Goal: Task Accomplishment & Management: Complete application form

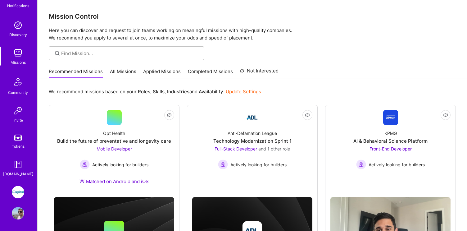
scroll to position [47, 0]
click at [20, 187] on img at bounding box center [18, 191] width 12 height 12
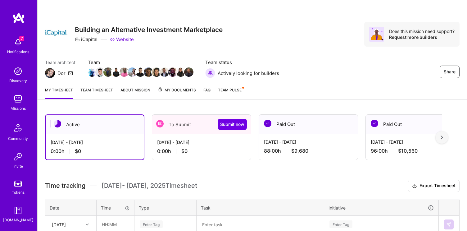
click at [291, 145] on div "[DATE] - [DATE] 88:00 h $9,680" at bounding box center [308, 145] width 99 height 25
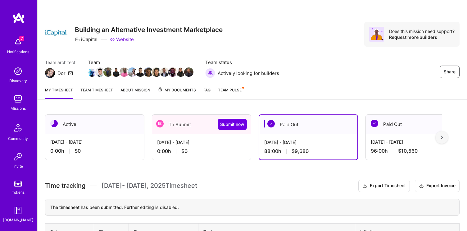
click at [176, 146] on div "[DATE] - [DATE] 0:00 h $0" at bounding box center [201, 146] width 99 height 25
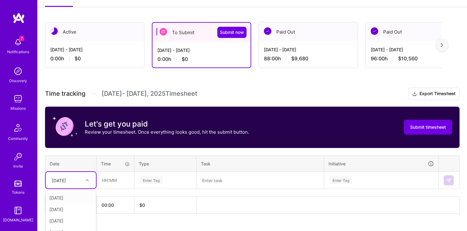
scroll to position [105, 0]
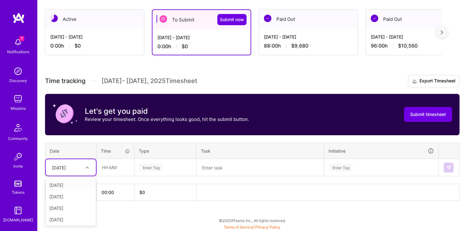
click at [84, 175] on div "option [DATE] focused, 2 of 16. 15 results available. Use Up and Down to choose…" at bounding box center [71, 167] width 50 height 16
click at [69, 196] on div "[DATE]" at bounding box center [71, 196] width 50 height 11
click at [114, 165] on input "text" at bounding box center [115, 167] width 37 height 16
type input "08:00"
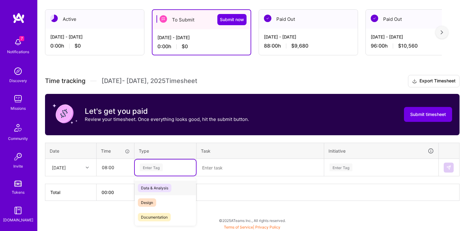
click at [151, 167] on div "Enter Tag" at bounding box center [151, 167] width 23 height 10
type input "e"
click at [154, 217] on span "Engineering" at bounding box center [151, 217] width 27 height 8
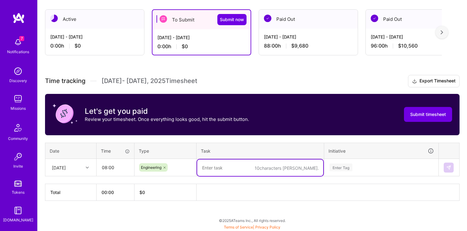
click at [231, 163] on textarea at bounding box center [260, 167] width 126 height 16
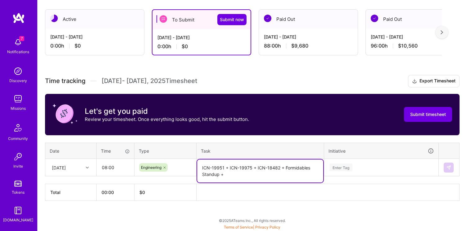
type textarea "ICN-19951 + ICN-19975 + ICN-18482 + Formidables Standup +"
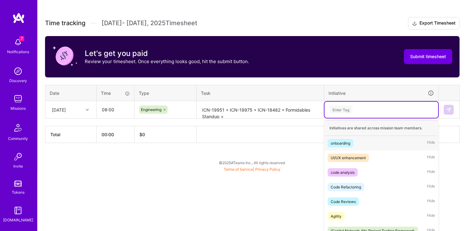
scroll to position [179, 0]
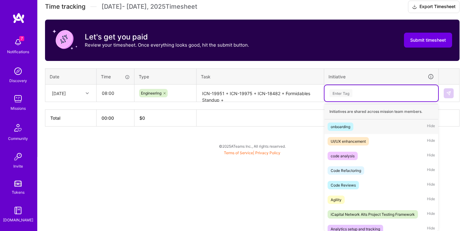
click at [340, 101] on div "option onboarding focused, 1 of 75. 75 results available. Use Up and Down to ch…" at bounding box center [381, 93] width 114 height 16
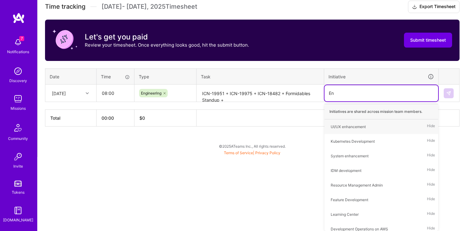
type input "E"
type input "Fea"
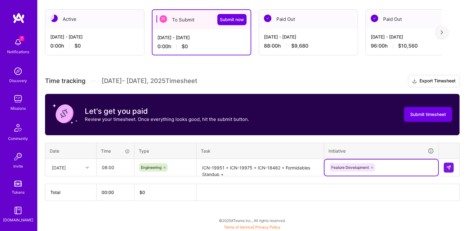
type input "S"
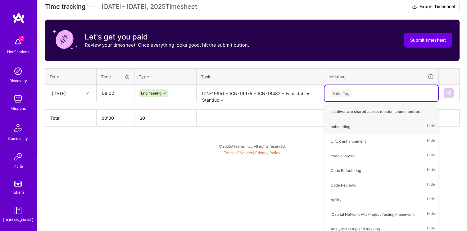
scroll to position [105, 0]
type input "Fea"
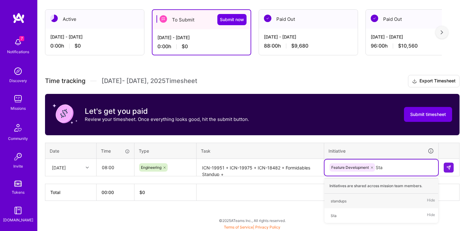
type input "[PERSON_NAME]"
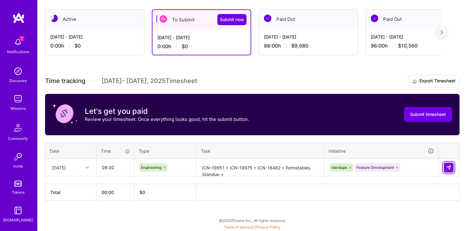
click at [444, 168] on button at bounding box center [449, 167] width 10 height 10
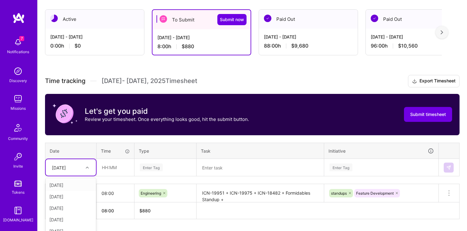
scroll to position [123, 0]
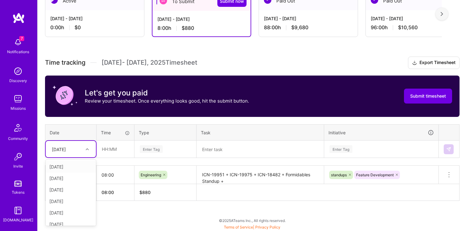
click at [87, 157] on div "option [DATE], selected. option [DATE] focused, 1 of 16. 15 results available. …" at bounding box center [71, 149] width 50 height 16
click at [70, 170] on div "[DATE]" at bounding box center [71, 172] width 50 height 11
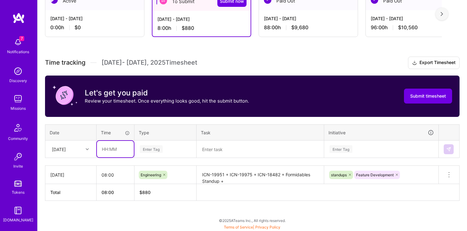
click at [100, 148] on input "text" at bounding box center [115, 149] width 37 height 16
type input "08:00"
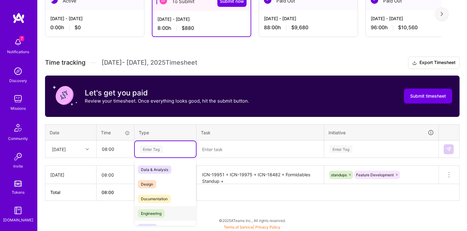
click at [155, 211] on span "Engineering" at bounding box center [151, 213] width 27 height 8
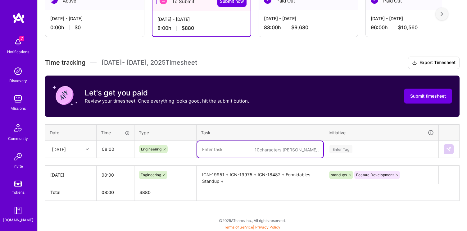
click at [235, 143] on textarea at bounding box center [260, 149] width 126 height 16
type textarea "ICN-8888 + ICN-18412 +"
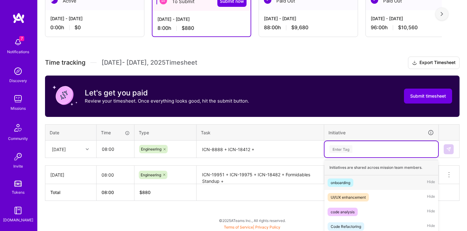
scroll to position [179, 0]
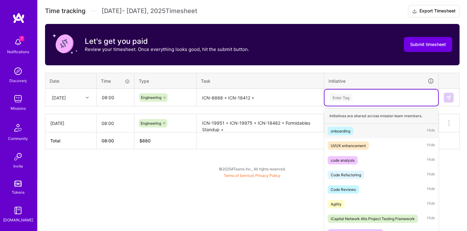
click div "option standups, selected. option onboarding focused, 1 of 75. 75 results avail…"
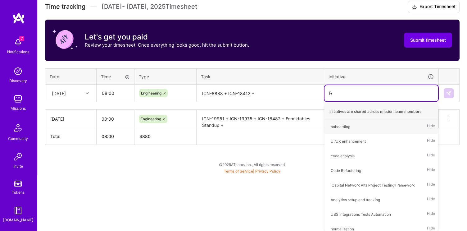
type input "Fea"
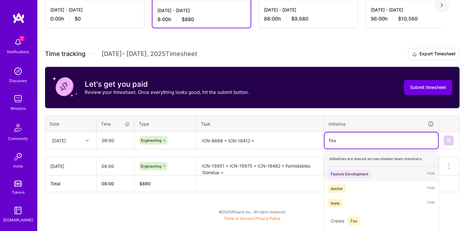
click div "Feature Development"
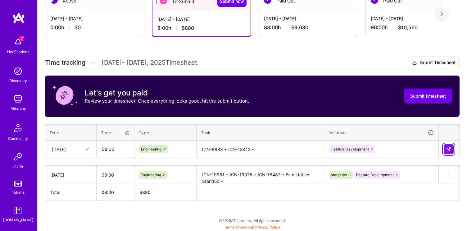
click img
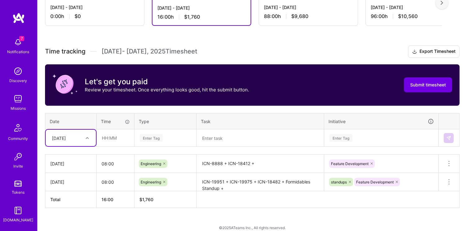
scroll to position [142, 0]
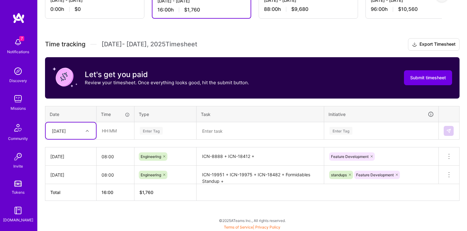
click div "option [DATE], selected. Select is focused ,type to refine list, press Down to …"
click div "[DATE]"
click input "text"
type input "08:00"
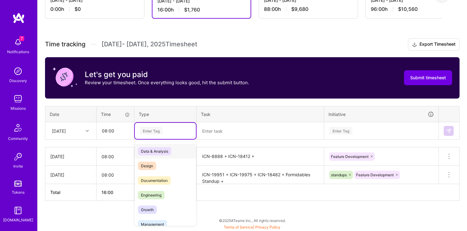
click div "Enter Tag"
click span "Engineering"
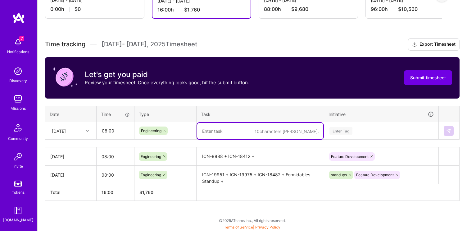
click textarea
click textarea "ICN-8888 + ICN-18412 +"
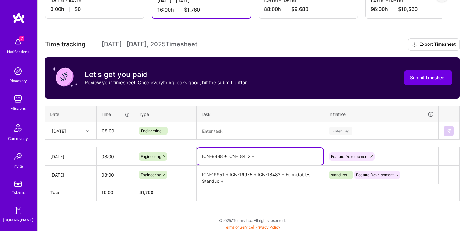
click textarea "ICN-8888 + ICN-18412 +"
drag, startPoint x: 249, startPoint y: 154, endPoint x: 185, endPoint y: 154, distance: 64.3
click tr "[DATE] 08:00 Engineering ICN-8888 + ICN-18412 + Feature Development Delete row"
click textarea "ICN-8888 + ICN-18412 +"
type textarea "ICN-8888 + ICN-18412"
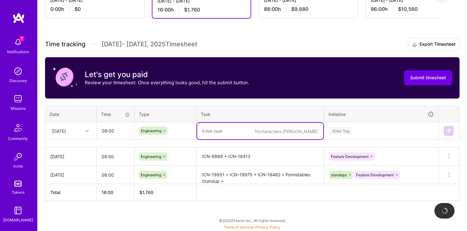
click textarea
paste textarea "ICN-8888 + ICN-18412"
type textarea "ICN-8888 + ICN-18412 + Investments Standup"
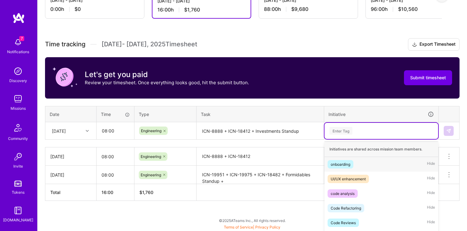
scroll to position [179, 0]
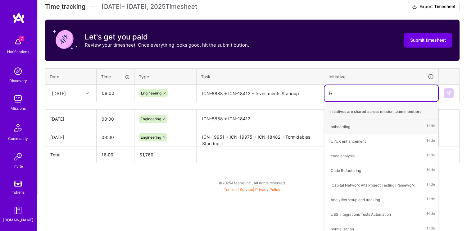
type input "Fea"
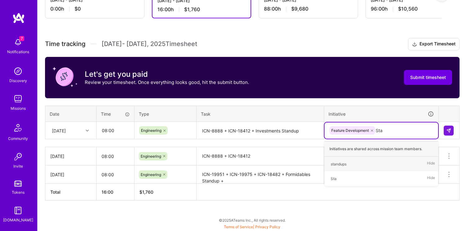
scroll to position [142, 0]
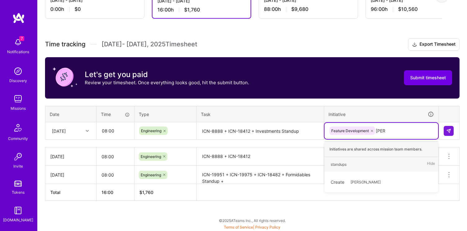
type input "Stand"
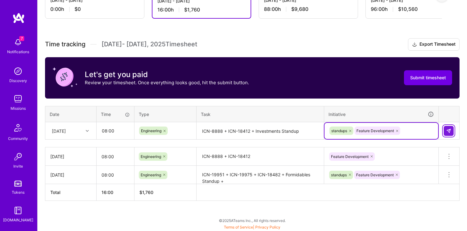
click img
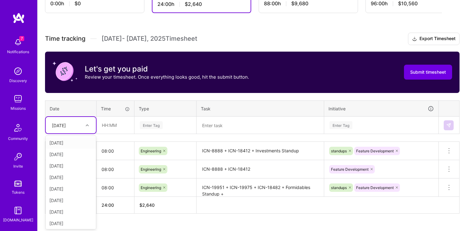
click div "Time tracking [DATE] - [DATE] Timesheet Export Timesheet Let's get you paid Rev…"
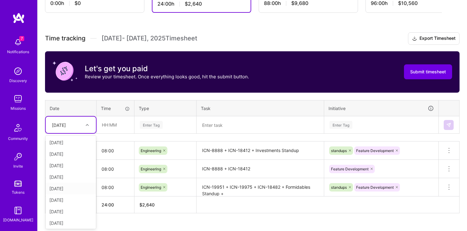
click div "[DATE]"
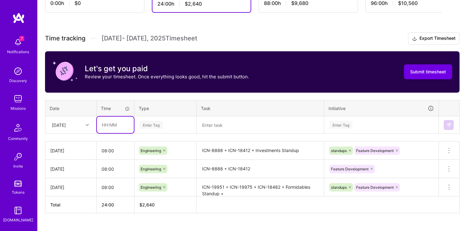
click input "text"
type input "08:00"
click div "Enter Tag"
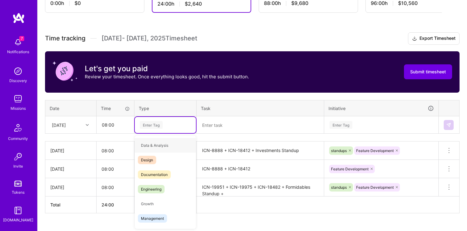
type input "e"
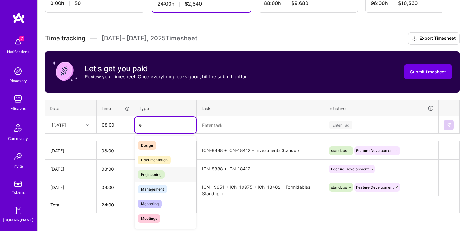
click span "Engineering"
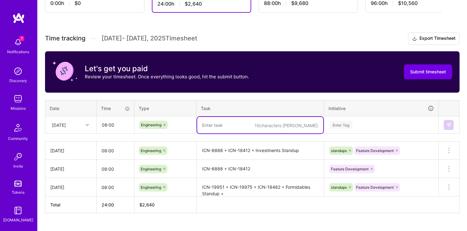
click textarea
type textarea "ICN-18412 + Tech [DATE]"
click div "Enter Tag"
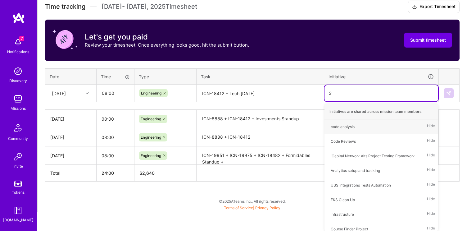
scroll to position [160, 0]
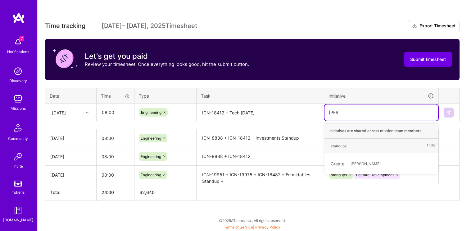
type input "Stand"
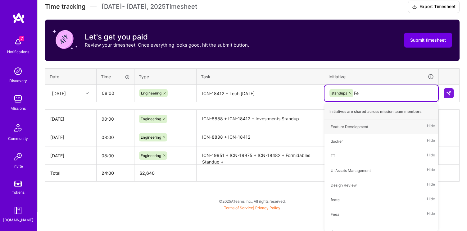
type input "Fea"
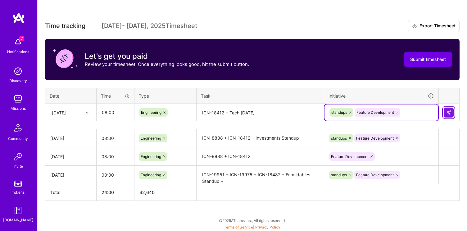
click img
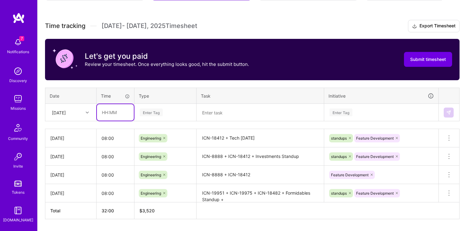
click input "text"
type input "08:00"
click div "Enter Tag"
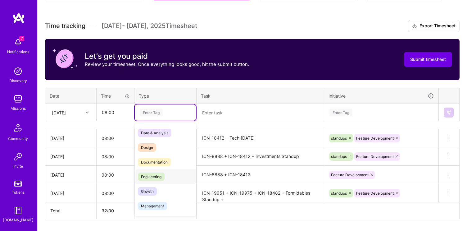
click span "Engineering"
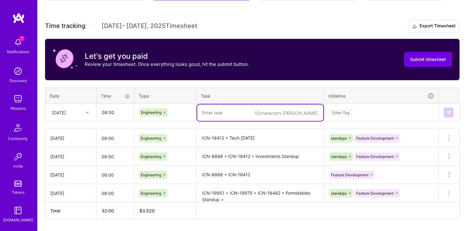
click textarea
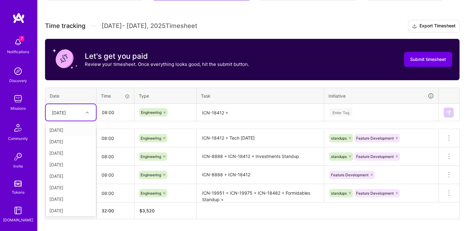
click div "[DATE]"
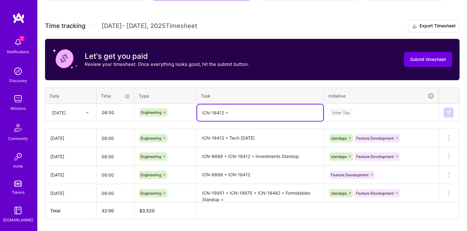
click textarea "ICN-18412 +"
paste textarea "Investments Engineering Weekly + Formidables Refinement"
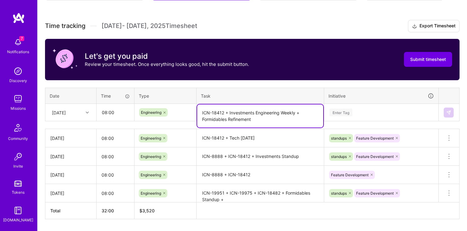
click textarea "ICN-18412 + Investments Engineering Weekly + Formidables Refinement"
type textarea "ICN-18412 + Investments Engineering Weekly + Formidables Refinement"
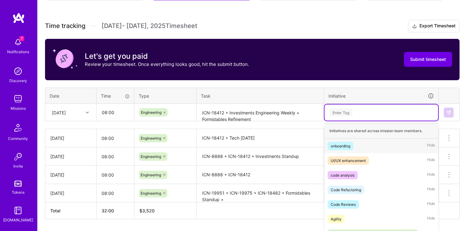
scroll to position [179, 0]
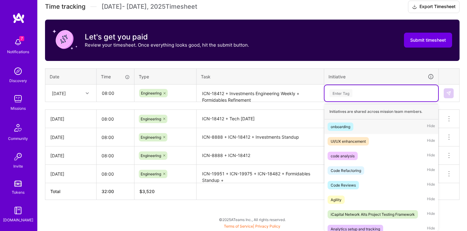
click div "option Feature Development, selected. option onboarding focused, 1 of 75. 75 re…"
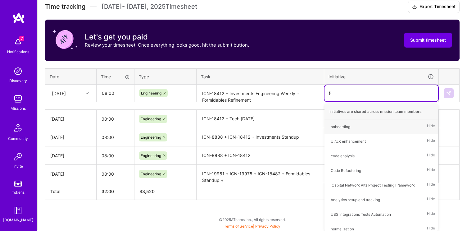
type input "fea"
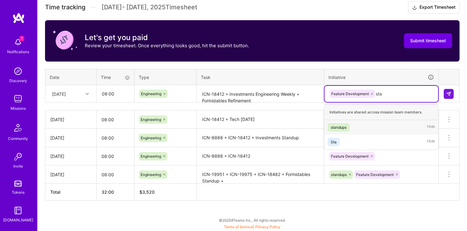
scroll to position [178, 0]
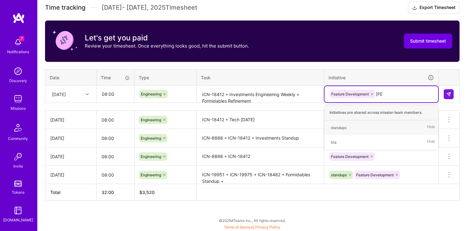
type input "stand"
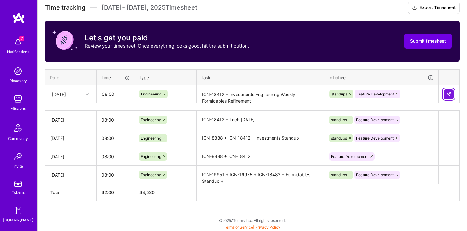
click img
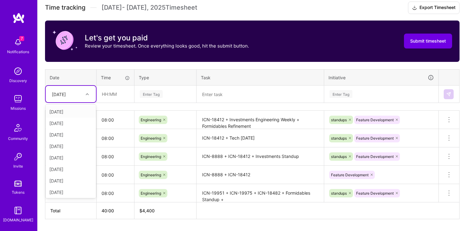
click div "[DATE]"
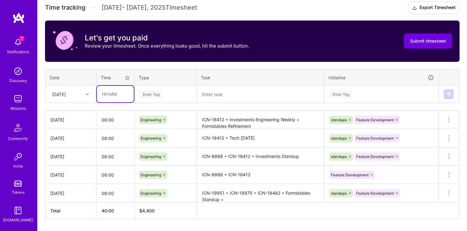
click input "text"
type input "08:00"
click div "Enter Tag"
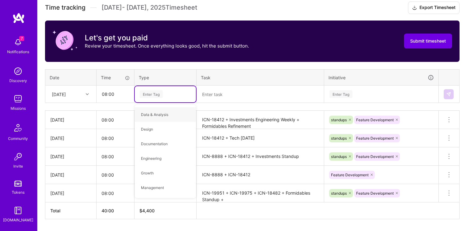
type input "f"
type input "e"
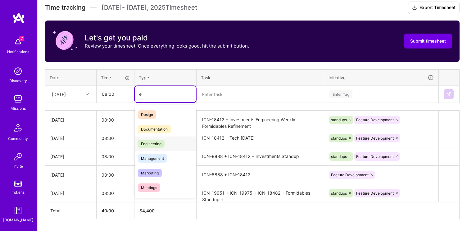
click span "Engineering"
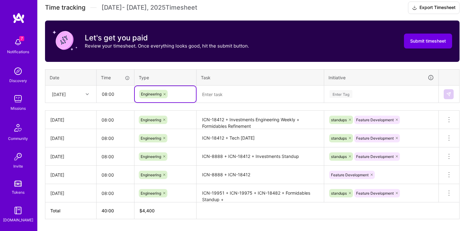
click textarea
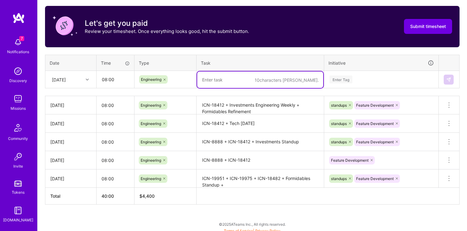
scroll to position [196, 0]
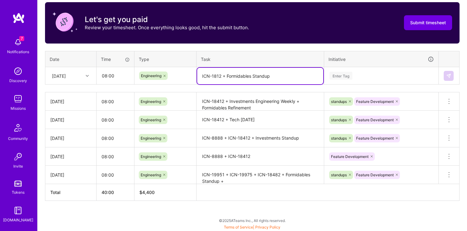
type textarea "ICN-1812 + Formidables Standup"
click div "Enter Tag"
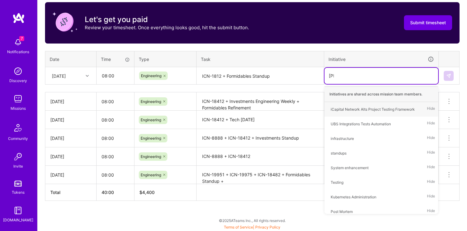
type input "Stand"
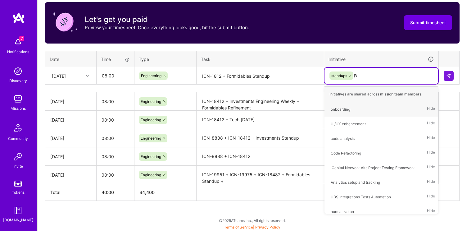
type input "Fea"
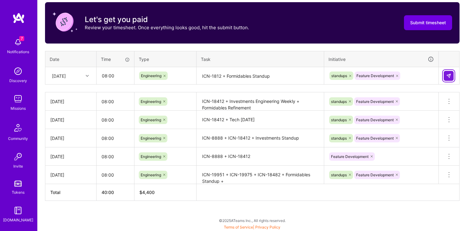
click button
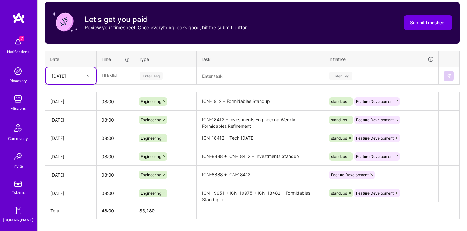
click div "[DATE]"
click input "text"
type input "08:00"
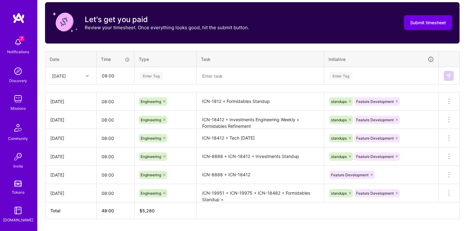
click div "Enter Tag"
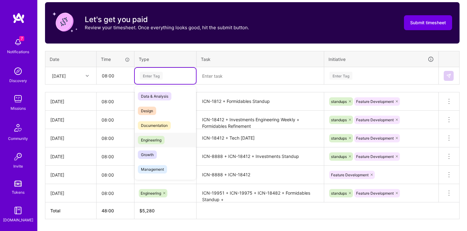
click span "Engineering"
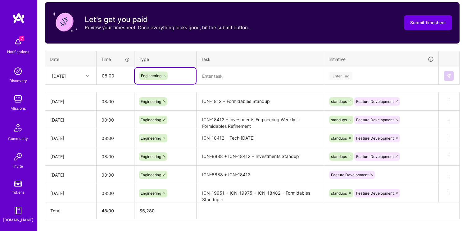
click textarea
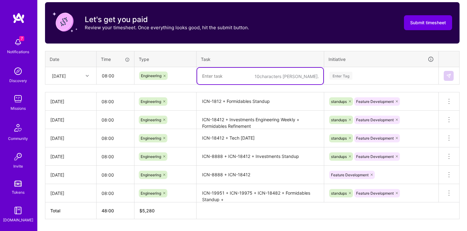
click textarea "ICN-1812 + Formidables Standup"
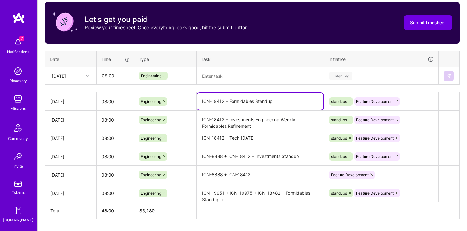
drag, startPoint x: 223, startPoint y: 99, endPoint x: 172, endPoint y: 96, distance: 51.0
click tr "[DATE] 08:00 Engineering ICN-18412 + Formidables Standup standups Feature Devel…"
type textarea "ICN-18412 + Formidables Standup"
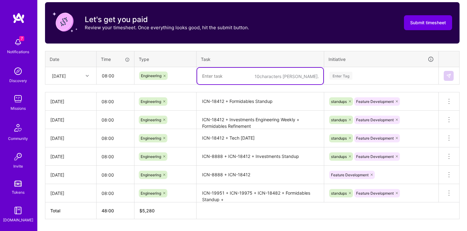
click textarea
paste textarea "ICN-18412"
type textarea "ICN-18412"
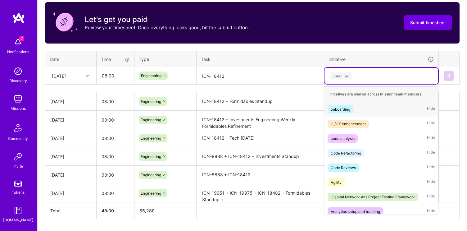
click div "Enter Tag"
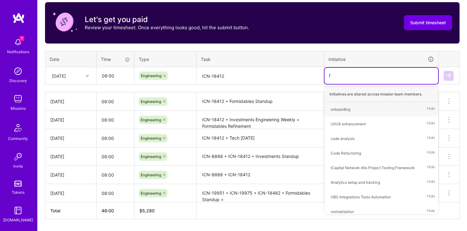
type input "fe"
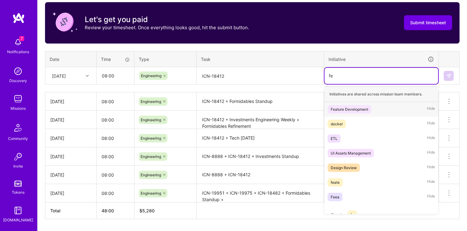
click span "Feature Development"
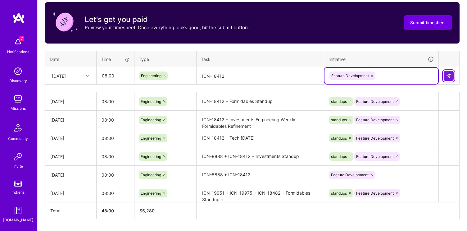
click img
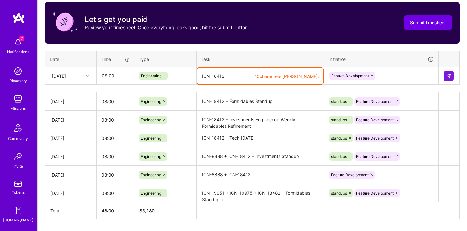
click textarea "ICN-18412"
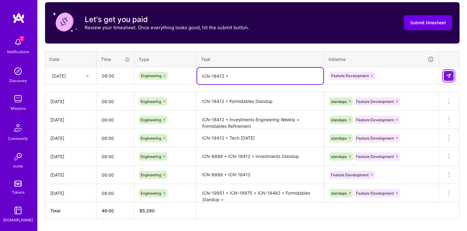
type textarea "ICN-18412 +"
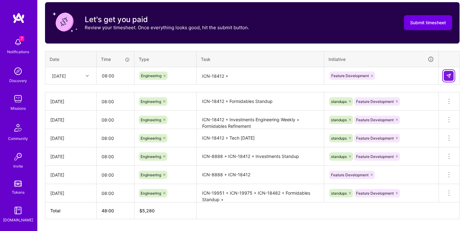
click img
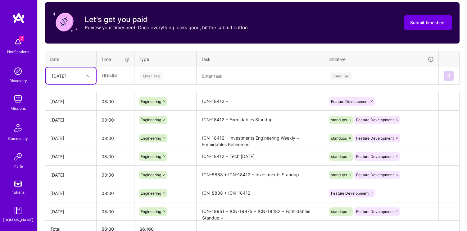
click div "[DATE]"
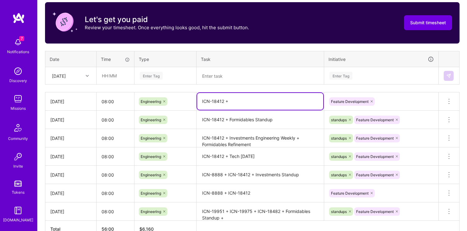
click textarea "ICN-18412 +"
click div "[DATE]"
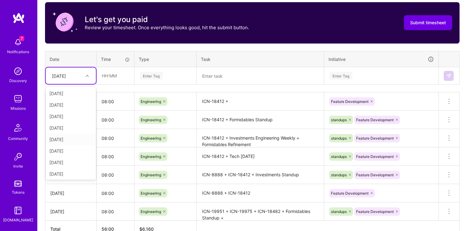
click div "[DATE]"
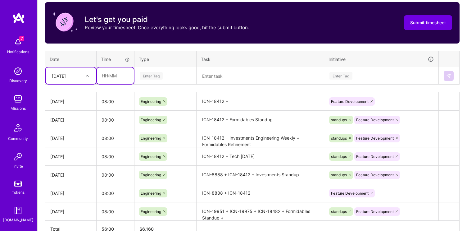
click input "text"
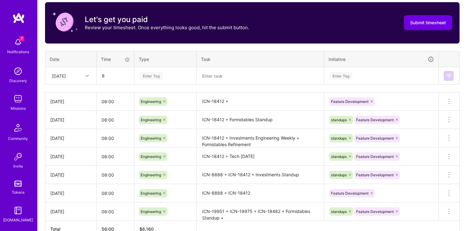
type input "08:00"
click div "Enter Tag"
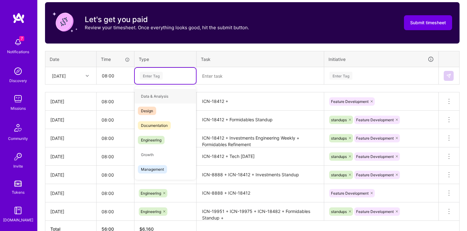
type input "e"
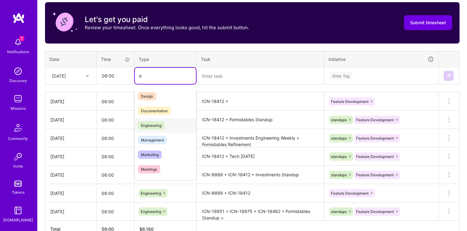
click span "Engineering"
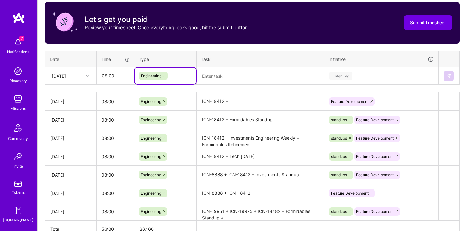
click textarea
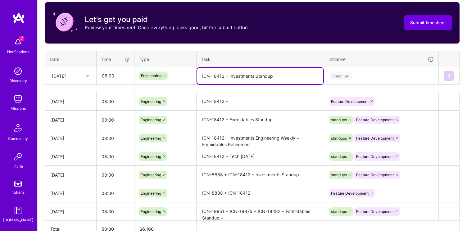
type textarea "ICN-18412 + Investments Standup"
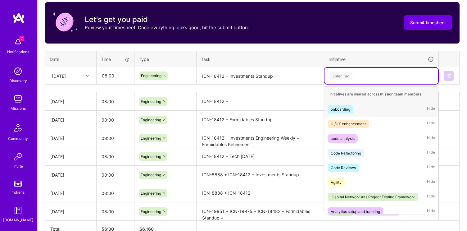
click div "Enter Tag"
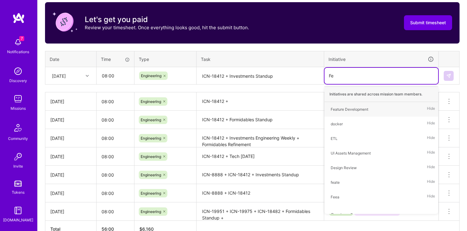
type input "Fea"
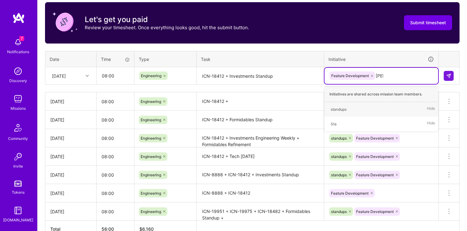
type input "Stand"
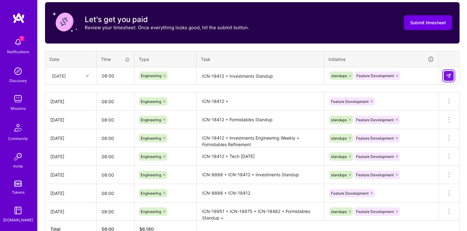
click button
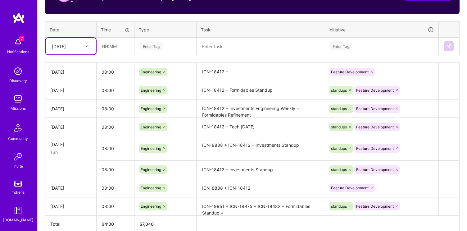
scroll to position [225, 0]
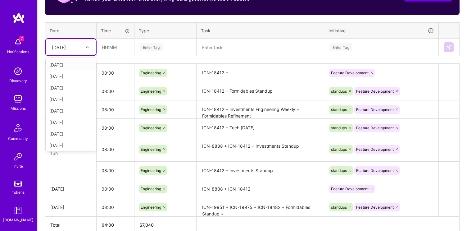
click div "[DATE]"
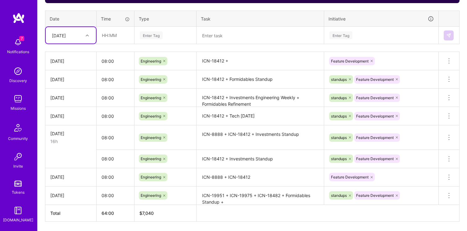
scroll to position [237, 0]
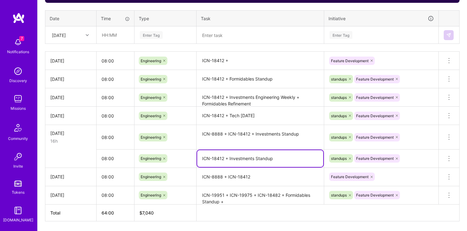
click textarea "ICN-18412 + Investments Standup"
drag, startPoint x: 275, startPoint y: 157, endPoint x: 199, endPoint y: 155, distance: 75.8
click textarea "ICN-18412 + Investments Standup"
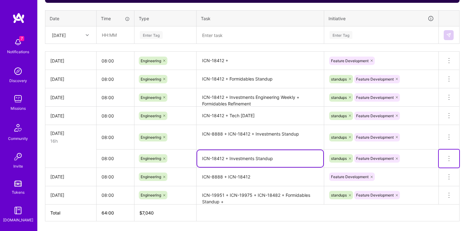
click icon
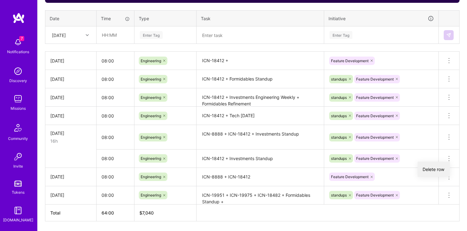
click button "Delete row"
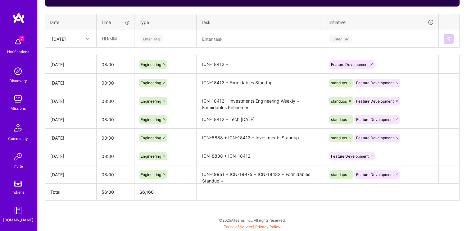
scroll to position [233, 0]
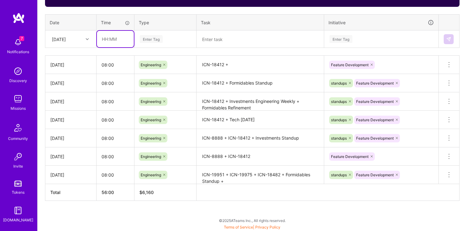
click input "text"
paste input "text"
type input "7"
type input "08:00"
click div "Enter Tag"
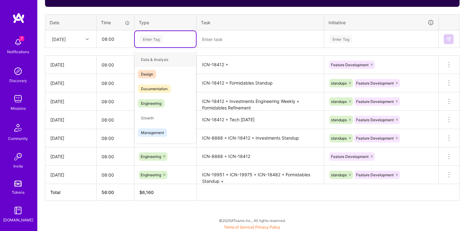
type input "e"
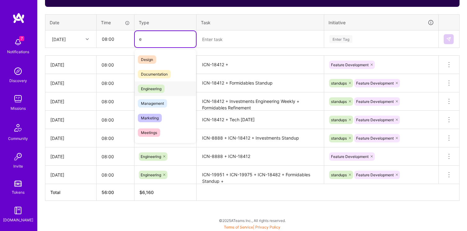
click span "Engineering"
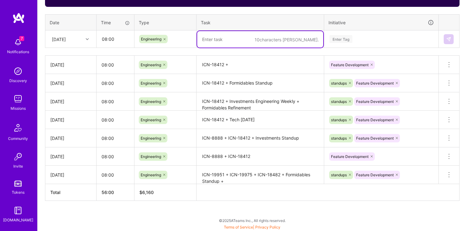
click textarea
paste textarea "ICN-18412 + Investments Standup"
type textarea "ICN-18412 + Investments Standup"
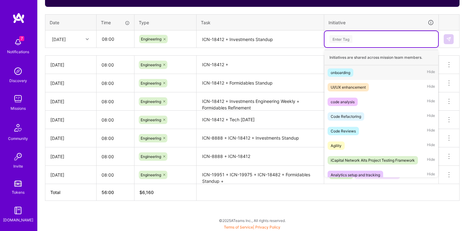
click div "Enter Tag"
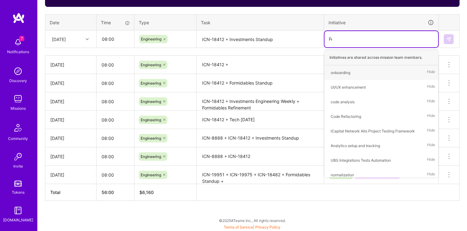
type input "Fea"
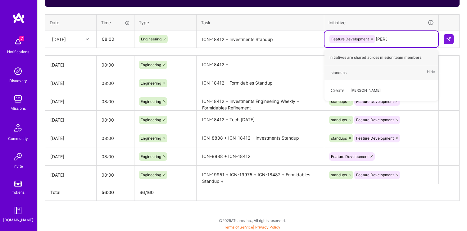
type input "STand"
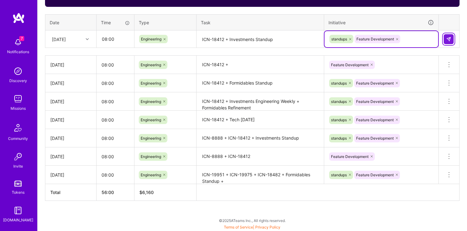
click button
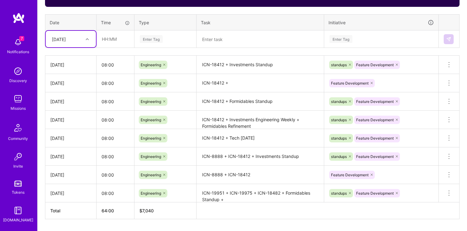
click div "[DATE]"
click input "text"
type input "08:00"
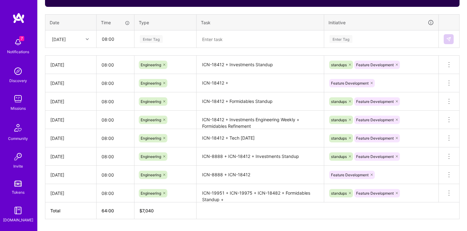
click div "Enter Tag"
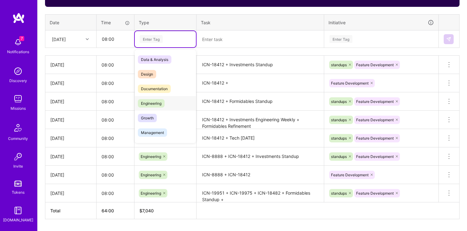
click span "Engineering"
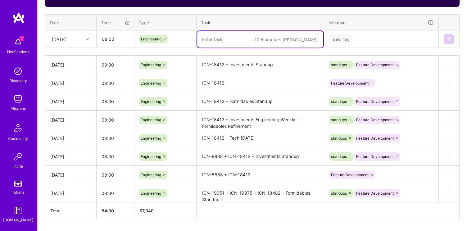
click textarea
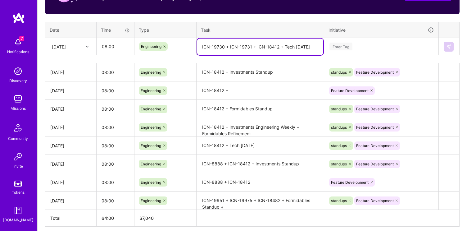
type textarea "ICN-19730 + ICN-19731 + ICN-18412 + Tech [DATE]"
click div "Enter Tag"
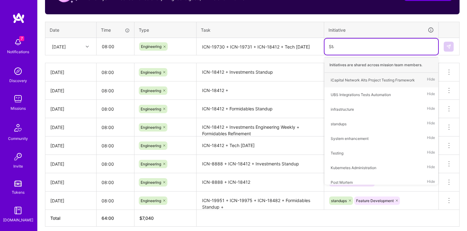
type input "[PERSON_NAME]"
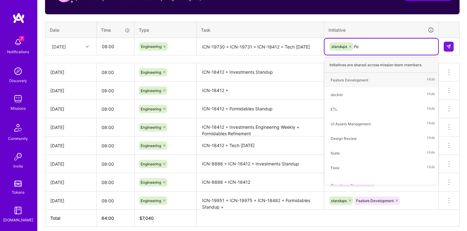
type input "Fea"
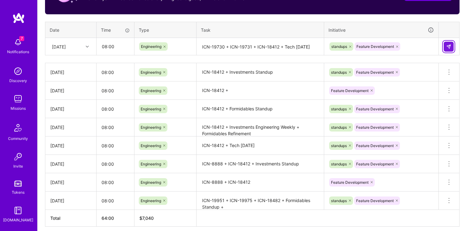
click img
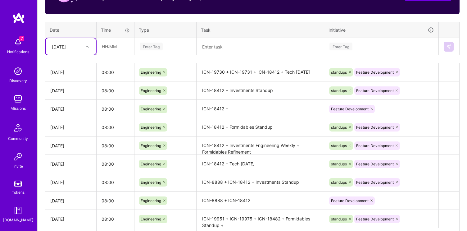
click div
click div "[DATE]"
click th "Date"
click div "[DATE]"
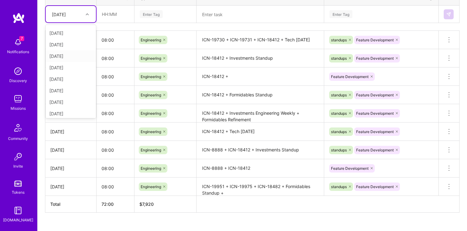
scroll to position [82, 0]
click div "[DATE]"
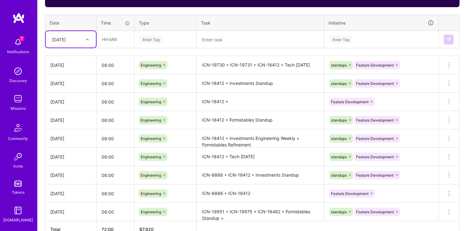
scroll to position [208, 0]
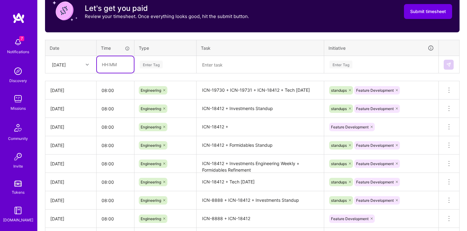
click input "text"
type input "08:00"
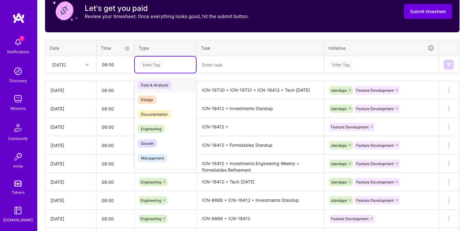
click div "Enter Tag"
type input "e"
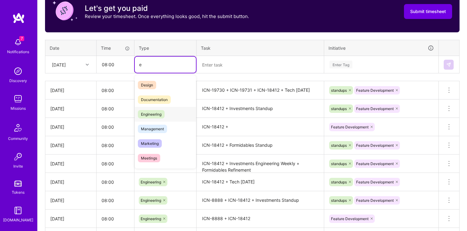
click span "Engineering"
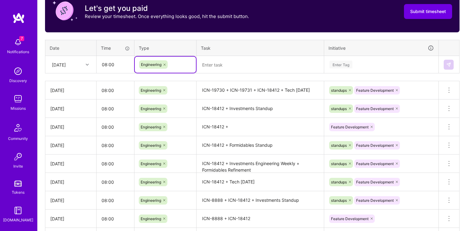
click textarea
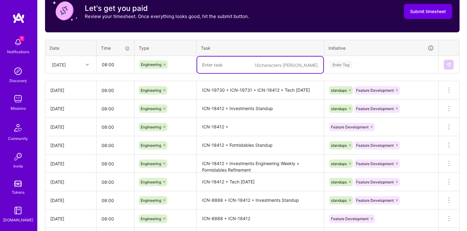
type textarea "f"
type textarea "F"
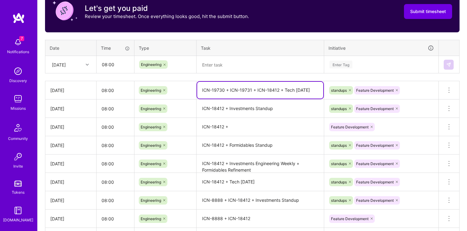
drag, startPoint x: 202, startPoint y: 89, endPoint x: 278, endPoint y: 88, distance: 76.7
click textarea "ICN-19730 + ICN-19731 + ICN-18412 + Tech [DATE]"
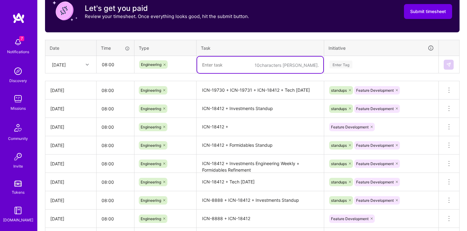
click textarea
paste textarea "ICN-19730 + ICN-19731 + ICN-18412"
drag, startPoint x: 251, startPoint y: 63, endPoint x: 319, endPoint y: 64, distance: 68.3
click textarea "ICN-19730 + ICN-19731 + ICN-18412"
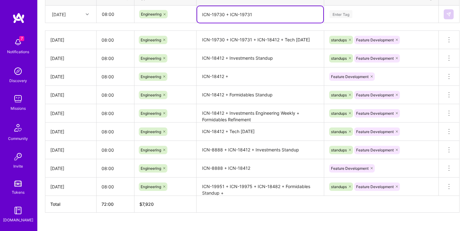
scroll to position [260, 0]
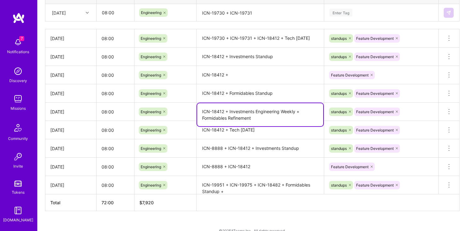
drag, startPoint x: 230, startPoint y: 111, endPoint x: 249, endPoint y: 119, distance: 20.1
click textarea "ICN-18412 + Investments Engineering Weekly + Formidables Refinement"
drag, startPoint x: 228, startPoint y: 110, endPoint x: 260, endPoint y: 118, distance: 33.0
click textarea "ICN-18412 + Investments Engineering Weekly + Formidables Refinement"
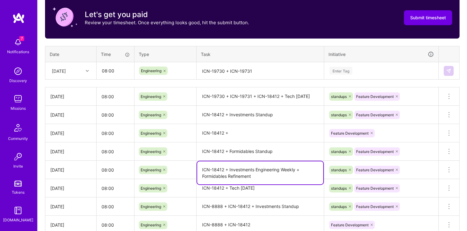
scroll to position [199, 0]
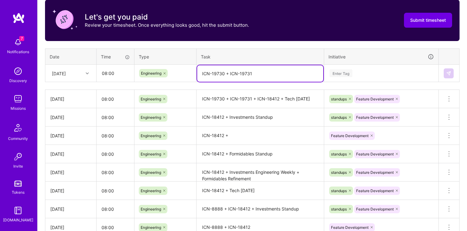
click textarea "ICN-19730 + ICN-19731"
paste textarea "Investments Engineering Weekly + Formidables Refinement"
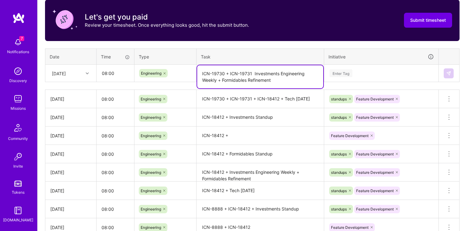
click textarea "ICN-19730 + ICN-19731 Investments Engineering Weekly + Formidables Refinement"
type textarea "ICN-19730 + ICN-19731 + Investments Engineering Weekly + Formidables Refinement"
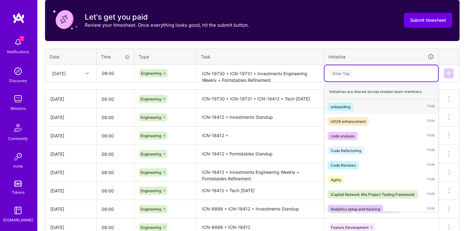
click div "Enter Tag"
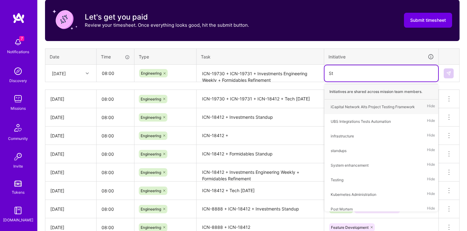
type input "Sta"
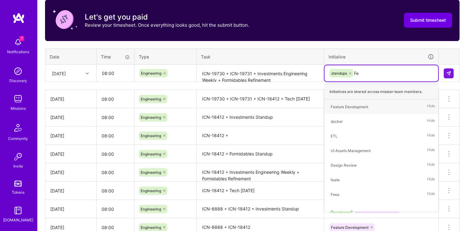
type input "Fea"
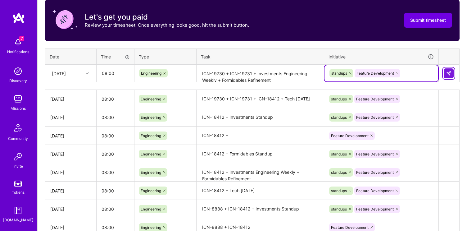
click img
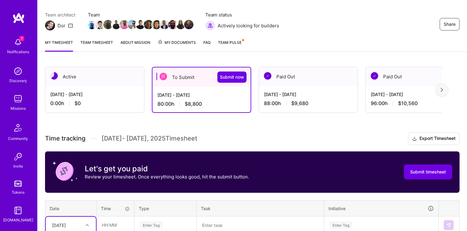
scroll to position [52, 0]
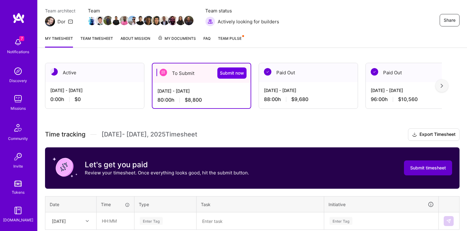
click span "Submit timesheet"
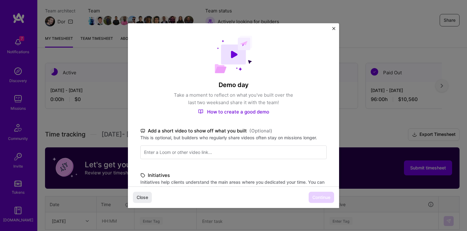
scroll to position [146, 0]
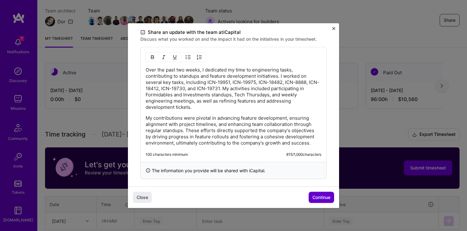
click button "Continue"
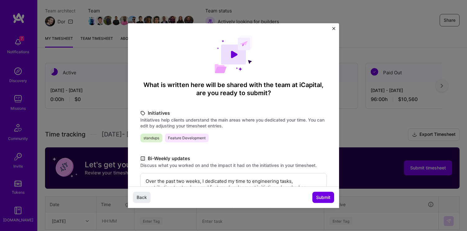
scroll to position [110, 0]
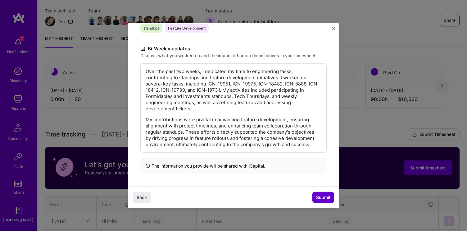
click span "Submit"
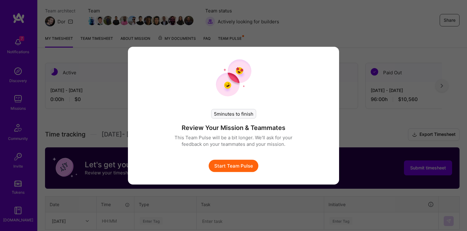
click button "Start Team Pulse"
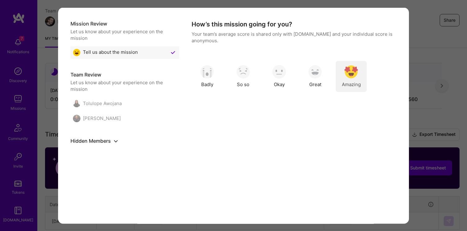
click div "Amazing"
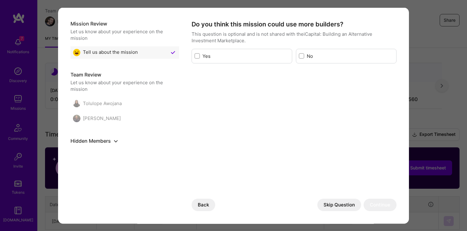
click button "Skip Question"
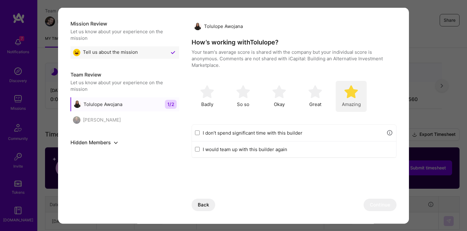
click div "Amazing"
click button "Continue"
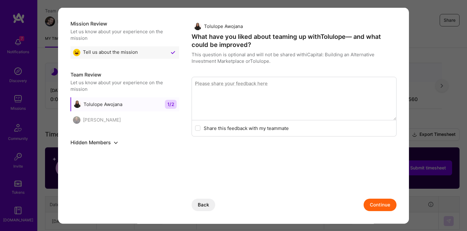
click button "Continue"
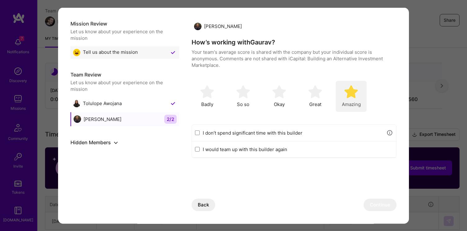
click img "modal"
click button "Continue"
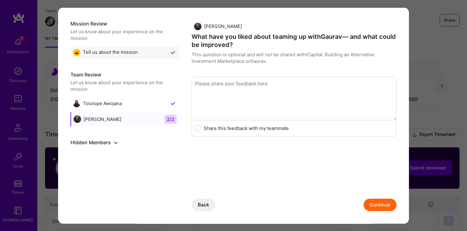
click button "Continue"
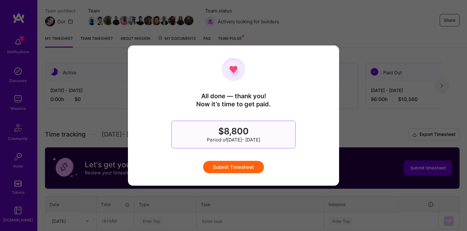
click button "Submit Timesheet"
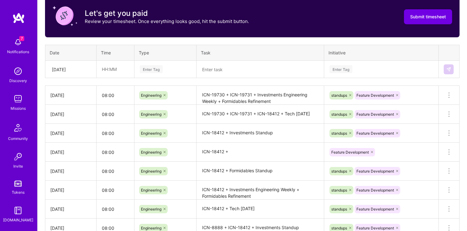
scroll to position [254, 0]
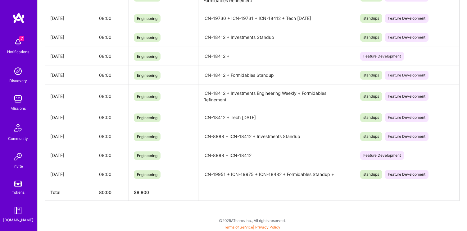
click div "Active [DATE] - [DATE] 0:00 h $0 Submitted [DATE] - [DATE] 80:00 h $8,800 Paid …"
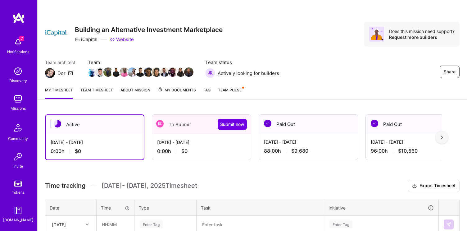
click at [296, 129] on div "Paid Out" at bounding box center [308, 124] width 99 height 19
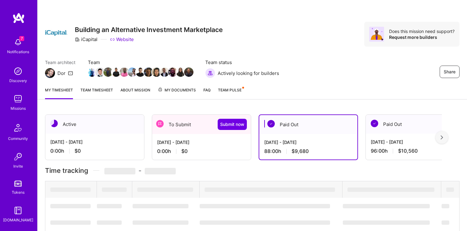
scroll to position [4, 0]
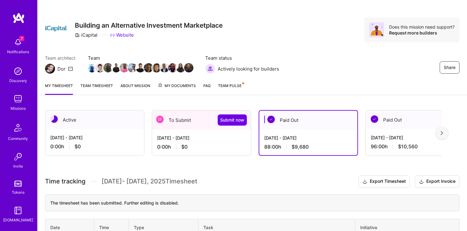
click at [275, 144] on div "88:00 h $9,680" at bounding box center [308, 146] width 88 height 7
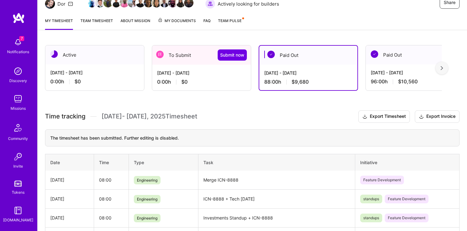
scroll to position [0, 0]
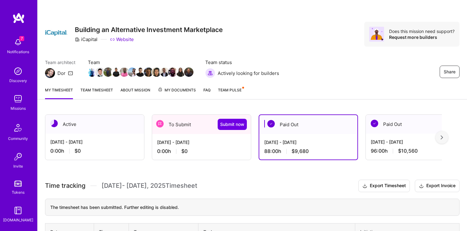
click at [380, 132] on div "Paid Out" at bounding box center [415, 124] width 99 height 19
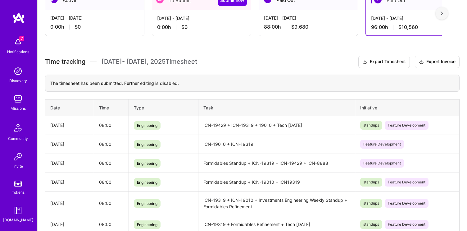
scroll to position [11, 0]
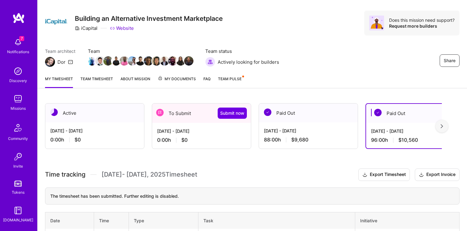
click at [445, 125] on div at bounding box center [442, 126] width 12 height 12
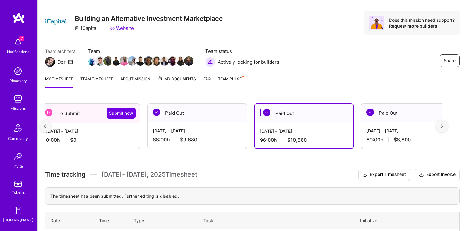
scroll to position [0, 114]
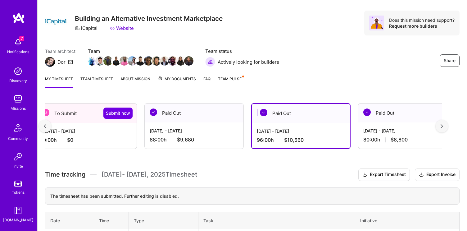
click at [393, 125] on div "Jul 1 - Jul 15, 2025 80:00 h $8,800" at bounding box center [407, 134] width 99 height 25
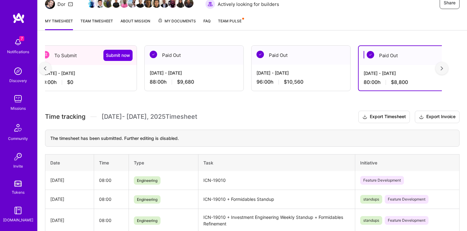
scroll to position [61, 0]
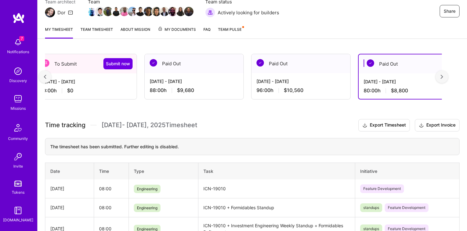
click at [440, 76] on div at bounding box center [442, 76] width 12 height 12
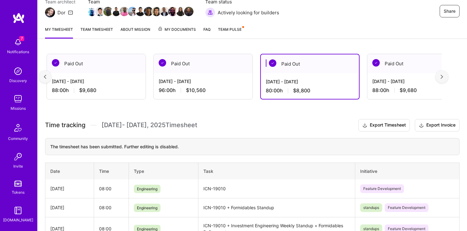
scroll to position [0, 228]
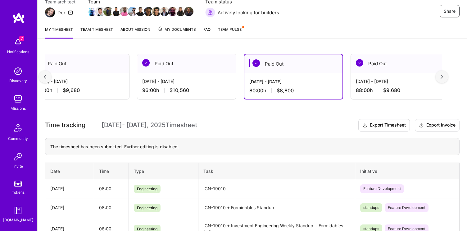
click at [391, 74] on div "Jun 16 - Jun 30, 2025 88:00 h $9,680" at bounding box center [400, 85] width 99 height 25
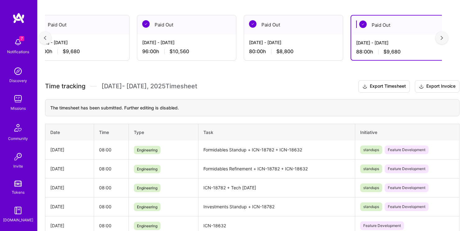
scroll to position [95, 0]
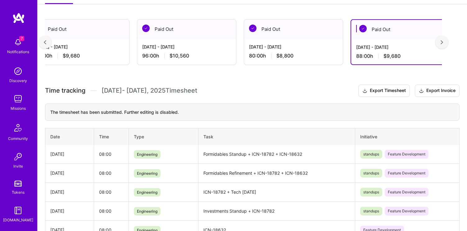
click at [267, 50] on div "[DATE] - [DATE]" at bounding box center [293, 46] width 89 height 7
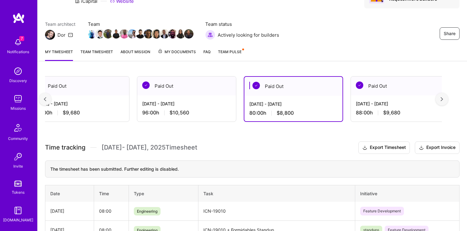
scroll to position [19, 0]
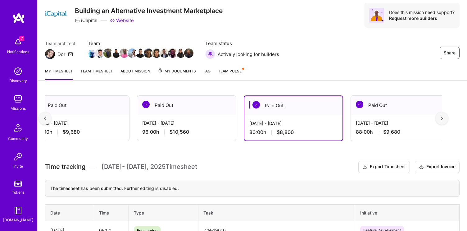
click at [199, 108] on div "Paid Out" at bounding box center [186, 105] width 99 height 19
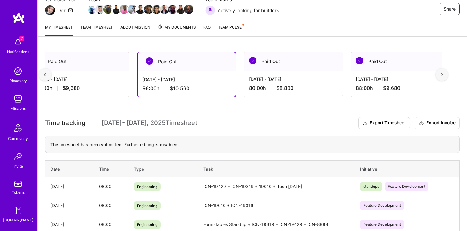
scroll to position [61, 0]
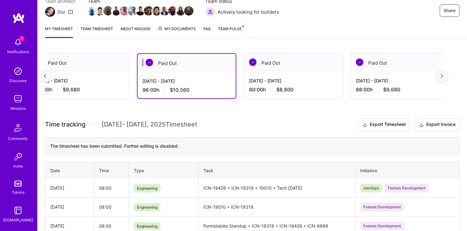
click at [265, 72] on div "Paid Out" at bounding box center [293, 62] width 99 height 19
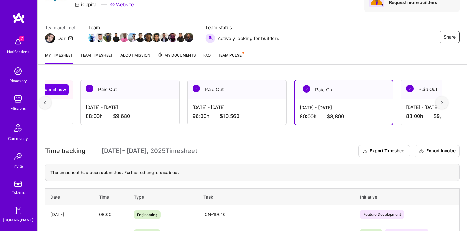
scroll to position [0, 170]
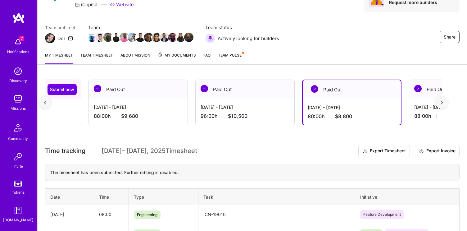
click at [164, 95] on div "Paid Out" at bounding box center [138, 89] width 99 height 19
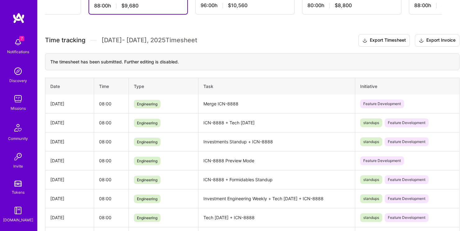
scroll to position [161, 0]
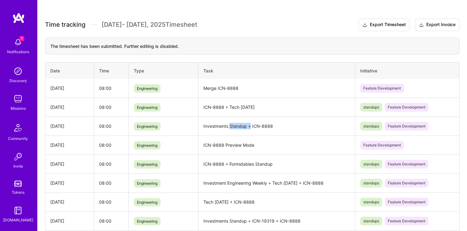
drag, startPoint x: 229, startPoint y: 124, endPoint x: 250, endPoint y: 125, distance: 20.8
click at [250, 124] on td "Investments Standup + ICN-8888" at bounding box center [276, 125] width 156 height 19
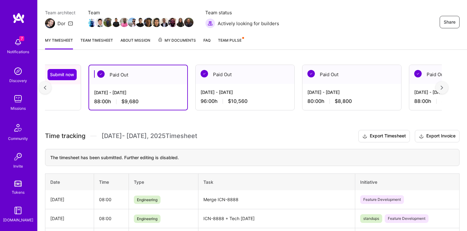
scroll to position [33, 0]
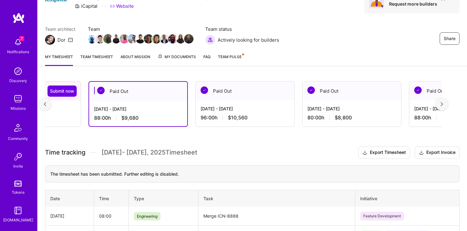
click at [234, 107] on div "[DATE] - [DATE]" at bounding box center [245, 108] width 89 height 7
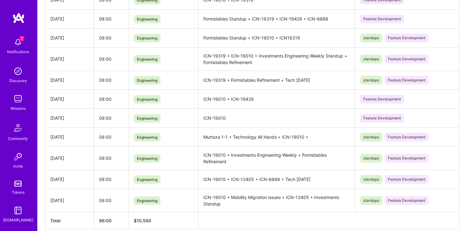
scroll to position [273, 0]
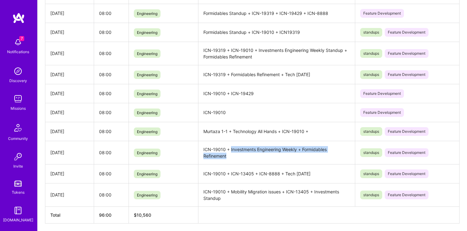
drag, startPoint x: 230, startPoint y: 148, endPoint x: 237, endPoint y: 156, distance: 10.3
click at [237, 156] on td "ICN-19010 + Investments Engineering Weekly + Formidables Refinement" at bounding box center [276, 152] width 156 height 23
copy td "Investments Engineering Weekly + Formidables Refinement"
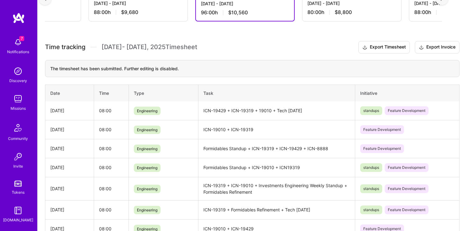
scroll to position [0, 0]
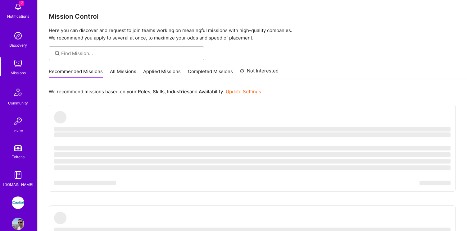
scroll to position [47, 0]
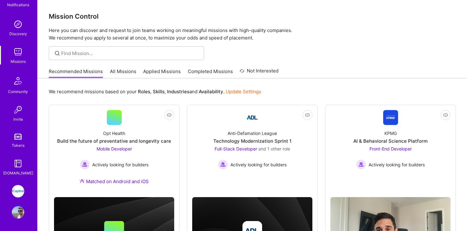
click at [17, 188] on img at bounding box center [18, 191] width 12 height 12
